Goal: Navigation & Orientation: Understand site structure

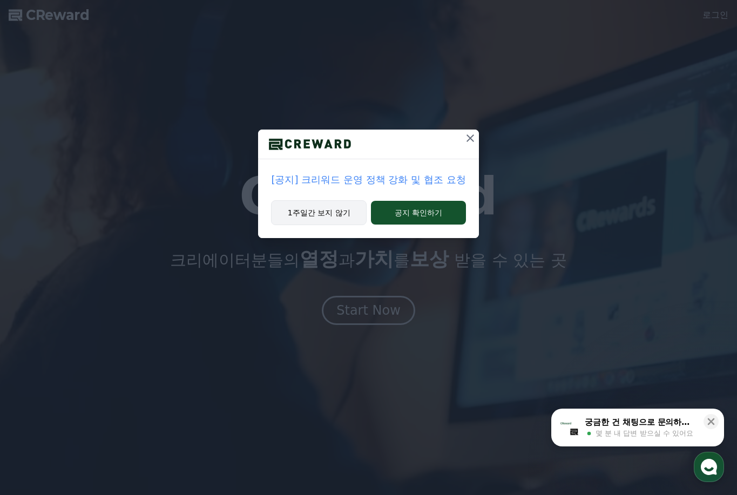
click at [330, 214] on button "1주일간 보지 않기" at bounding box center [319, 212] width 96 height 25
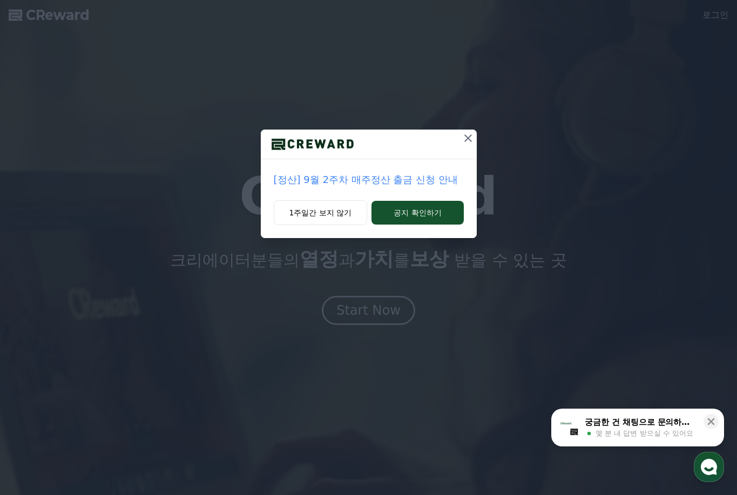
drag, startPoint x: 344, startPoint y: 220, endPoint x: 349, endPoint y: 240, distance: 20.6
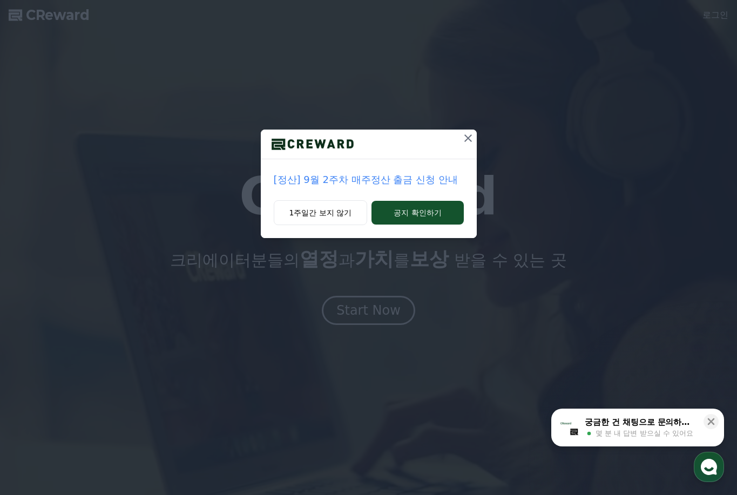
click at [343, 218] on button "1주일간 보지 않기" at bounding box center [321, 212] width 94 height 25
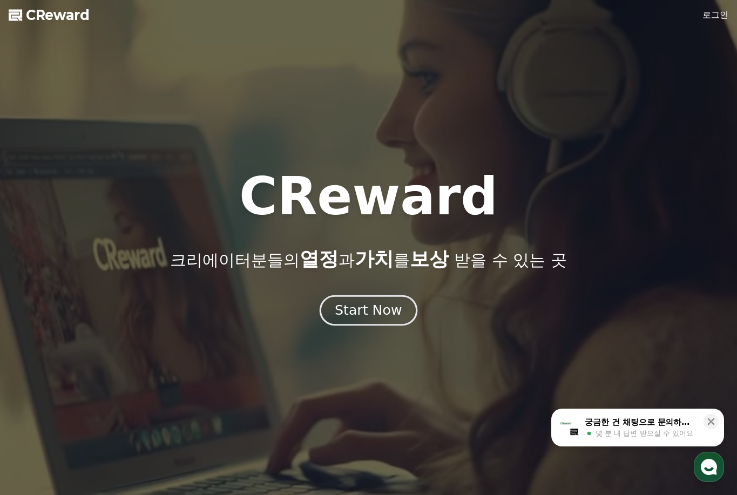
click at [362, 314] on div "Start Now" at bounding box center [368, 310] width 67 height 18
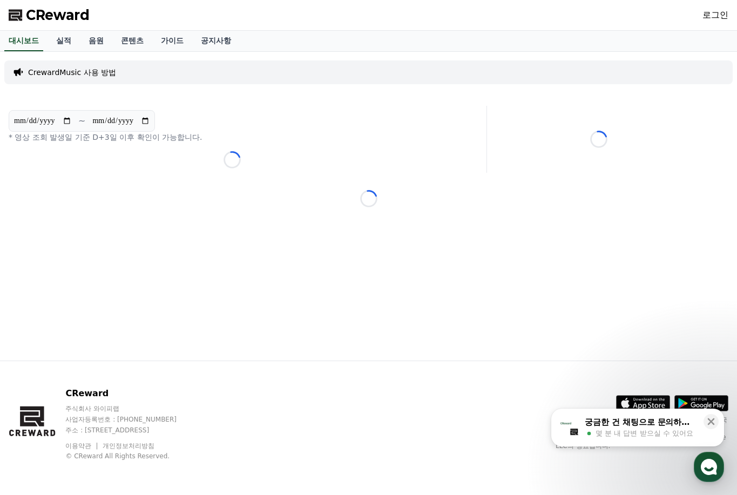
click at [78, 39] on link "실적" at bounding box center [64, 41] width 32 height 21
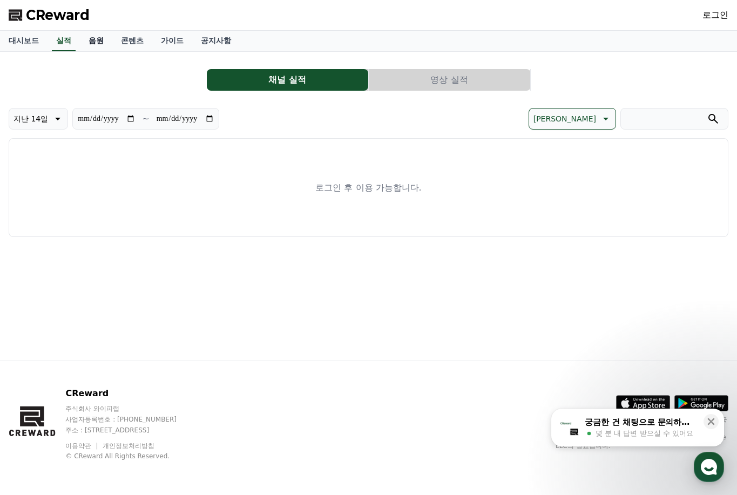
click at [85, 45] on link "음원" at bounding box center [96, 41] width 32 height 21
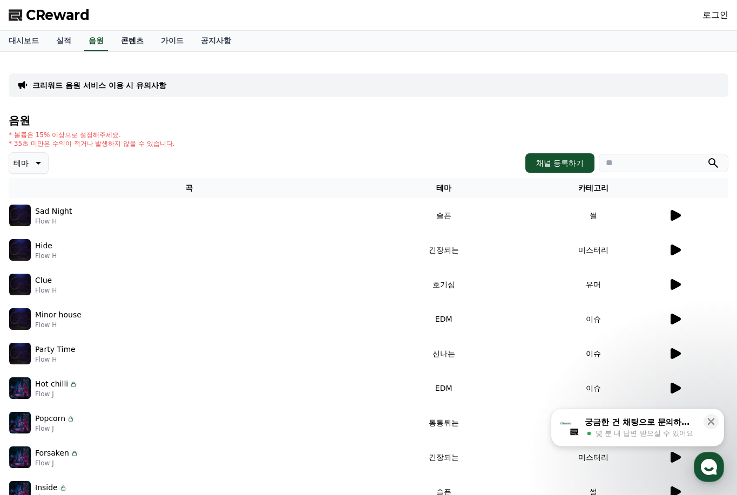
click at [131, 41] on link "콘텐츠" at bounding box center [132, 41] width 40 height 21
click at [171, 44] on link "가이드" at bounding box center [172, 41] width 40 height 21
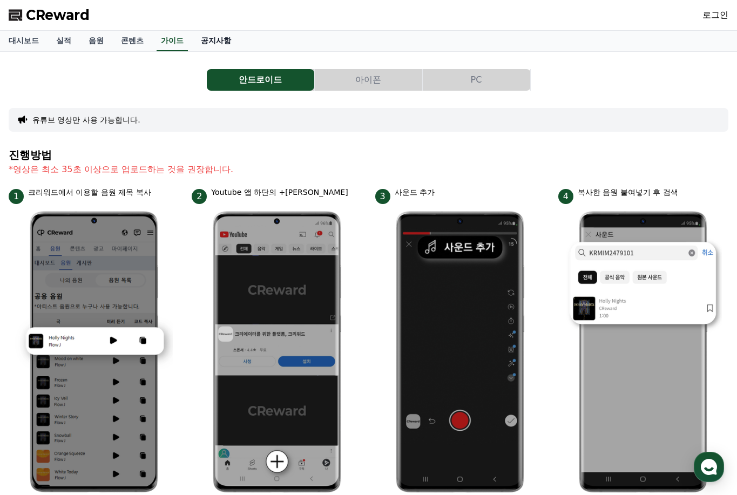
click at [232, 45] on link "공지사항" at bounding box center [216, 41] width 48 height 21
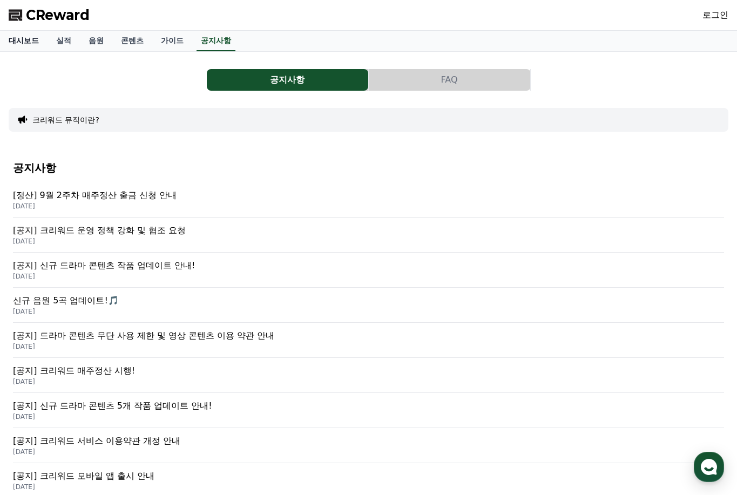
click at [18, 38] on link "대시보드" at bounding box center [24, 41] width 48 height 21
